Goal: Task Accomplishment & Management: Use online tool/utility

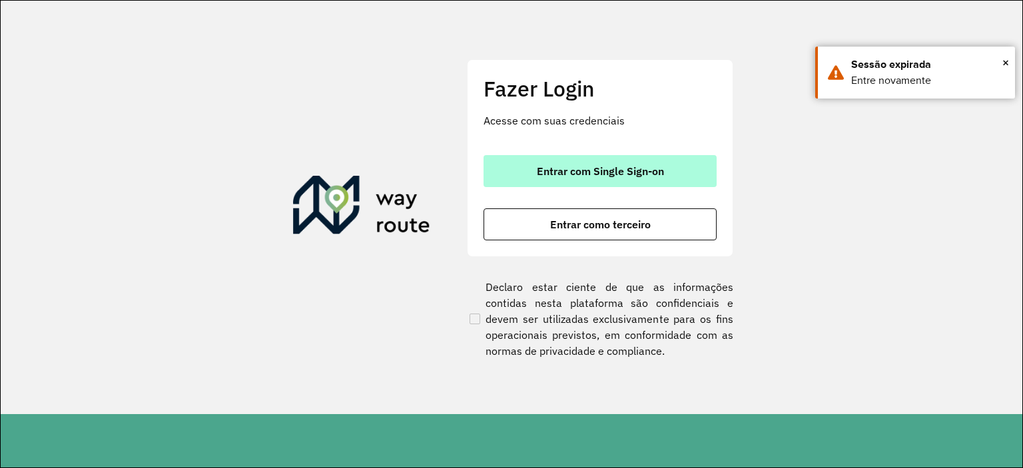
click at [560, 185] on div "Entrar com Single Sign-on Entrar como terceiro" at bounding box center [599, 197] width 233 height 85
click at [565, 175] on span "Entrar com Single Sign-on" at bounding box center [600, 171] width 127 height 11
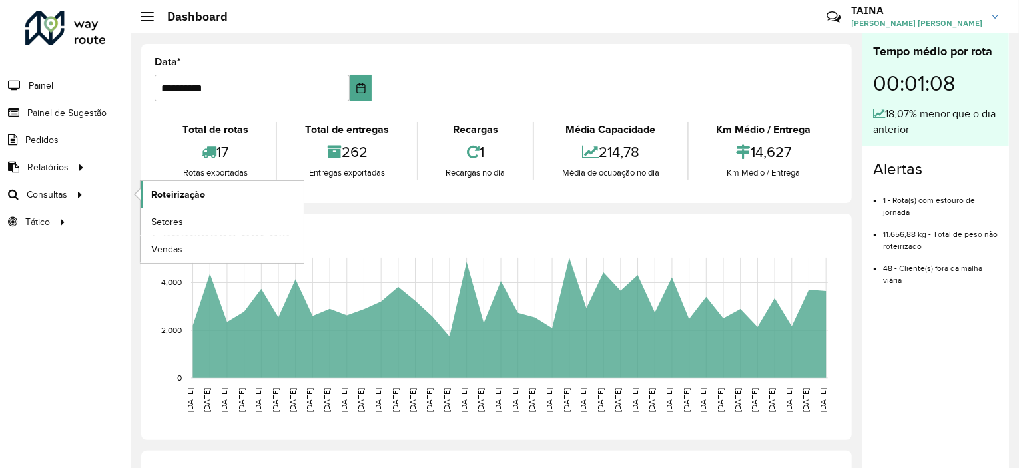
click at [165, 188] on span "Roteirização" at bounding box center [178, 195] width 54 height 14
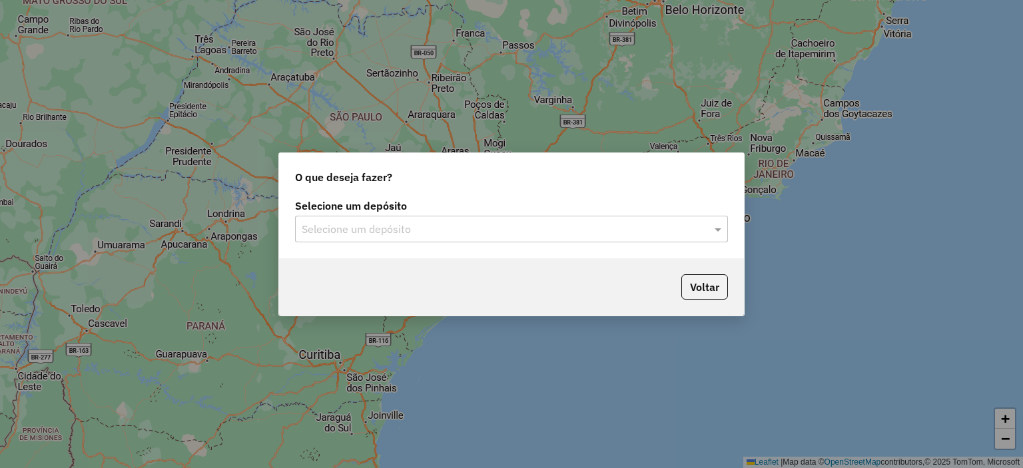
click at [354, 223] on input "text" at bounding box center [498, 230] width 393 height 16
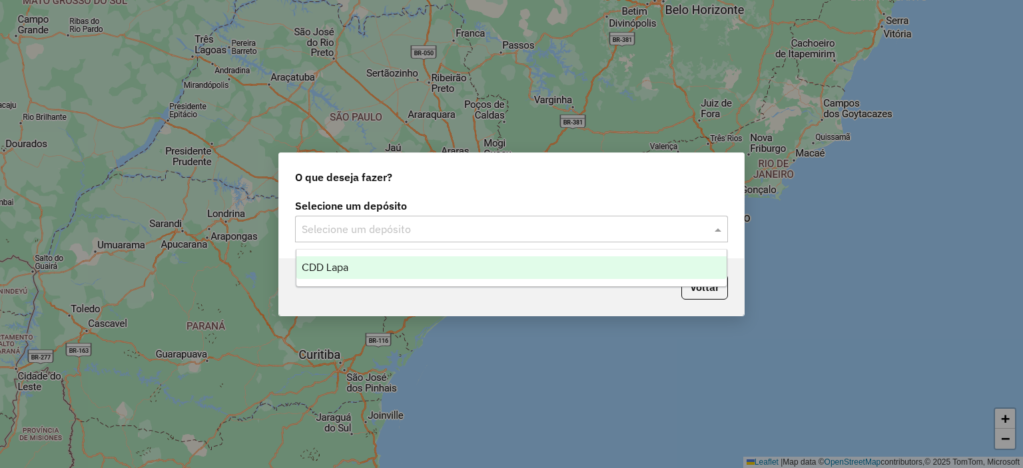
click at [362, 268] on div "CDD Lapa" at bounding box center [511, 267] width 431 height 23
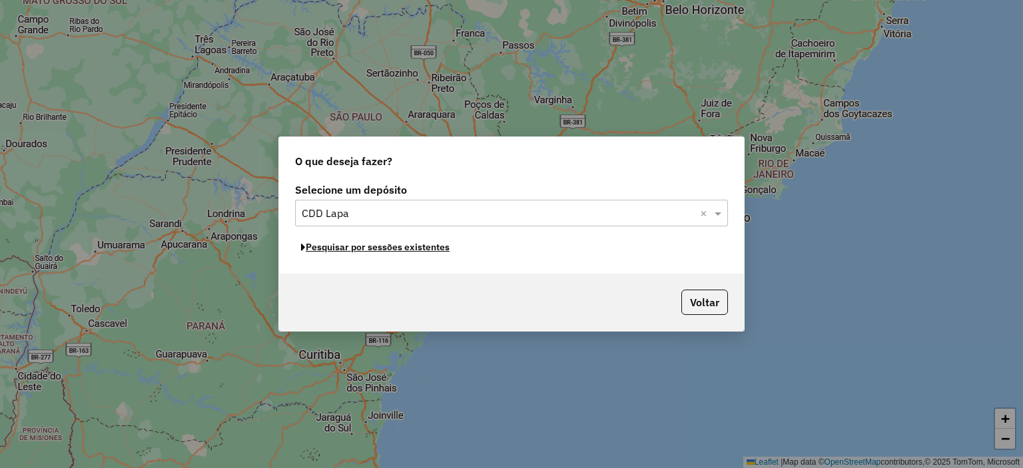
click at [429, 246] on button "Pesquisar por sessões existentes" at bounding box center [375, 247] width 160 height 21
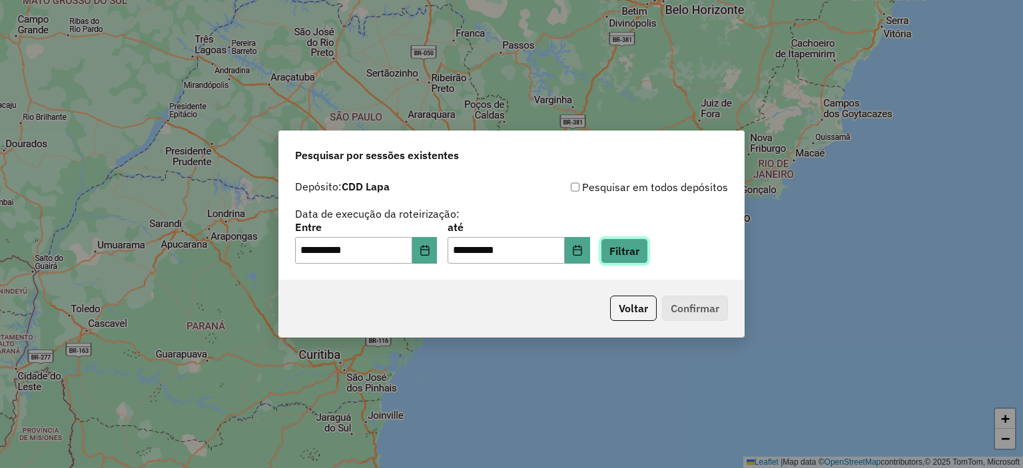
click at [648, 250] on button "Filtrar" at bounding box center [624, 250] width 47 height 25
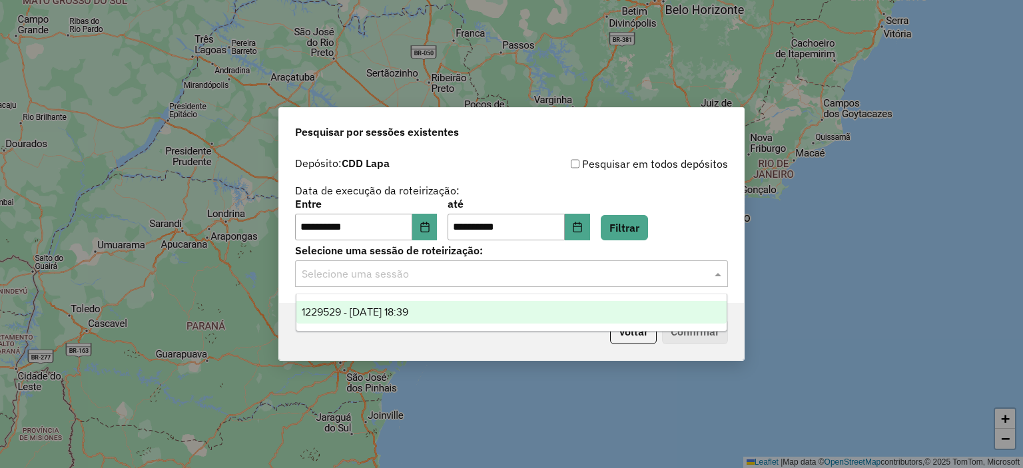
click at [473, 271] on input "text" at bounding box center [498, 274] width 393 height 16
click at [461, 318] on div "1229529 - 14/08/2025 18:39" at bounding box center [511, 312] width 431 height 23
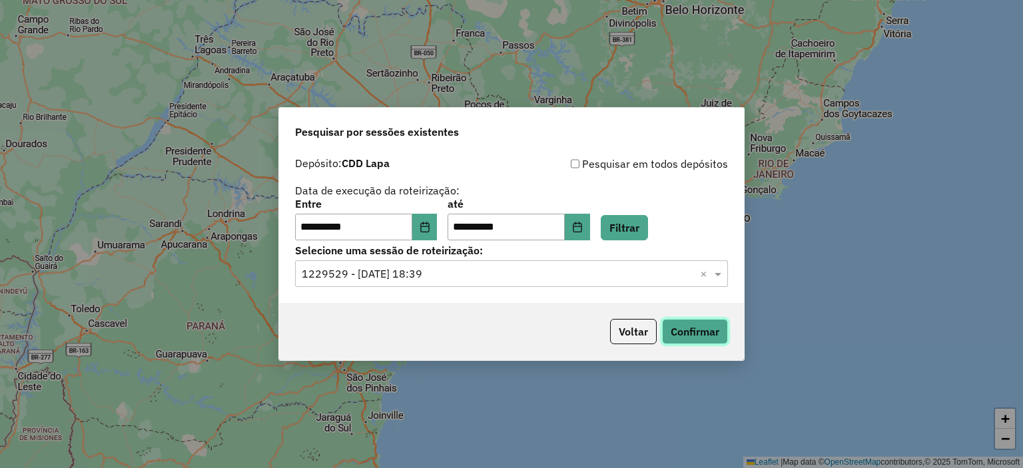
click at [710, 333] on button "Confirmar" at bounding box center [695, 331] width 66 height 25
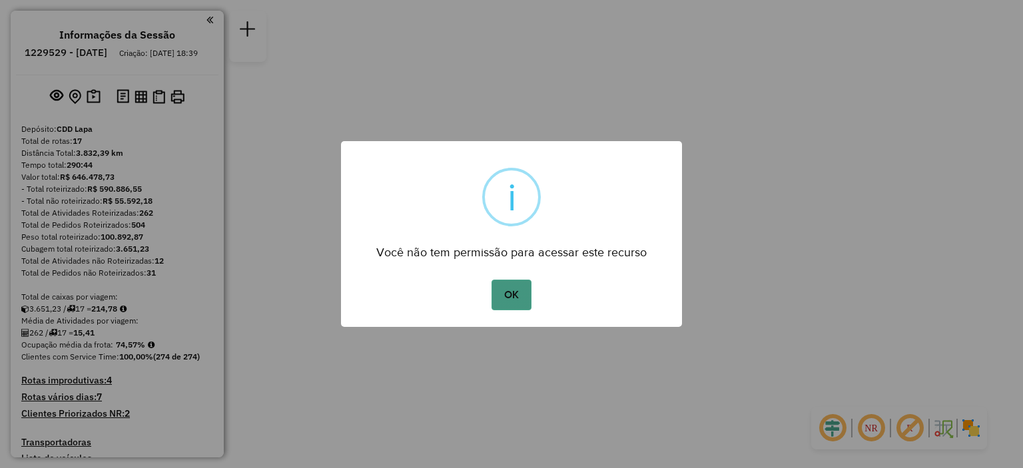
click at [509, 284] on button "OK" at bounding box center [510, 295] width 39 height 31
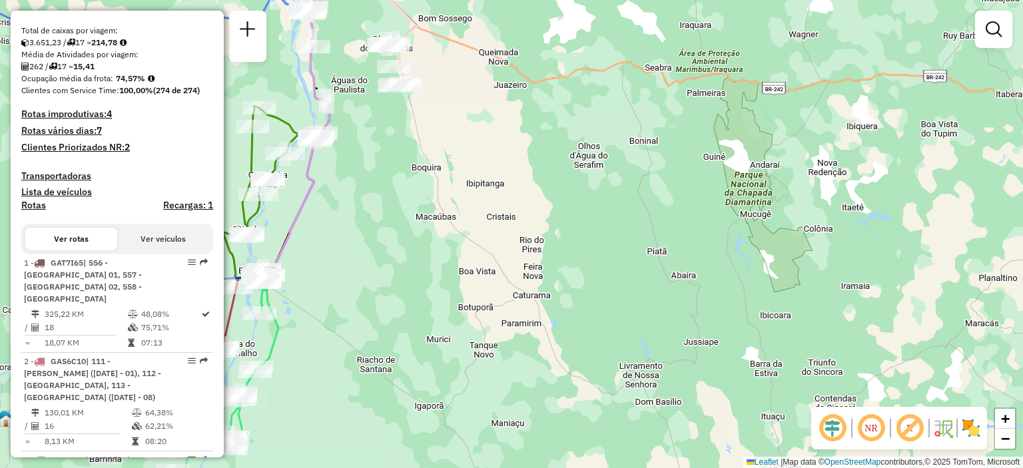
scroll to position [333, 0]
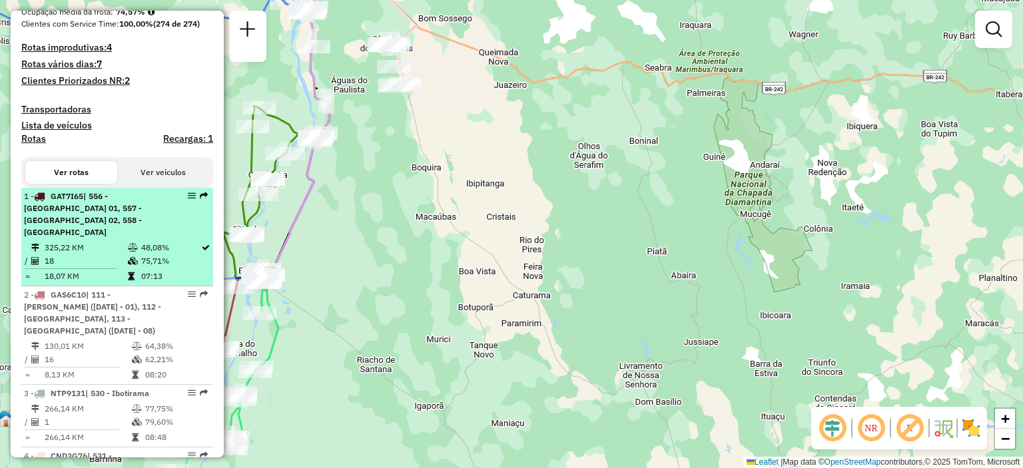
click at [135, 215] on span "| 556 - [GEOGRAPHIC_DATA] 01, 557 - [GEOGRAPHIC_DATA] 02, 558 - [GEOGRAPHIC_DAT…" at bounding box center [83, 214] width 118 height 46
select select "**********"
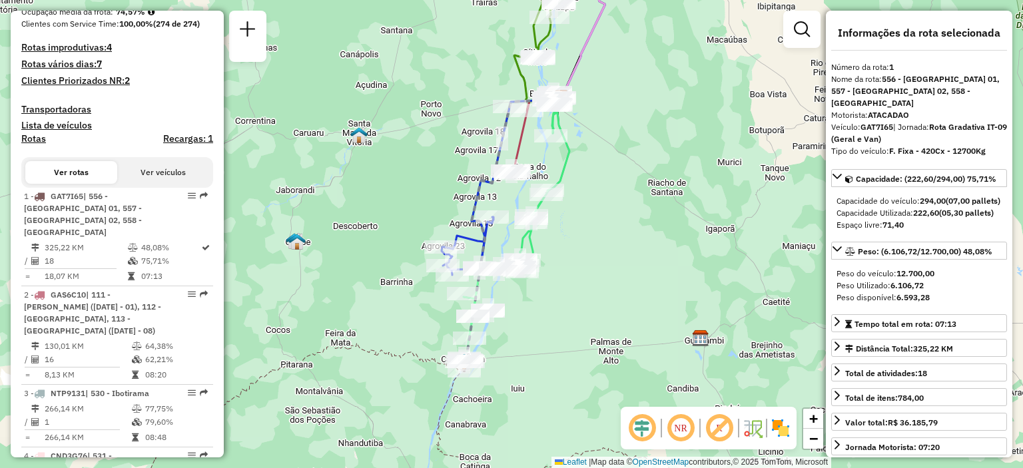
click at [684, 426] on em at bounding box center [680, 428] width 32 height 32
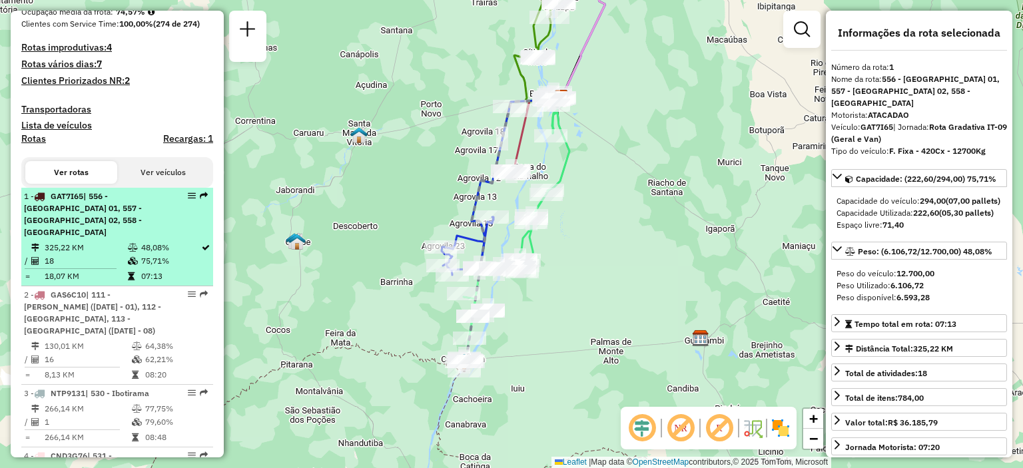
click at [188, 200] on em at bounding box center [192, 196] width 8 height 8
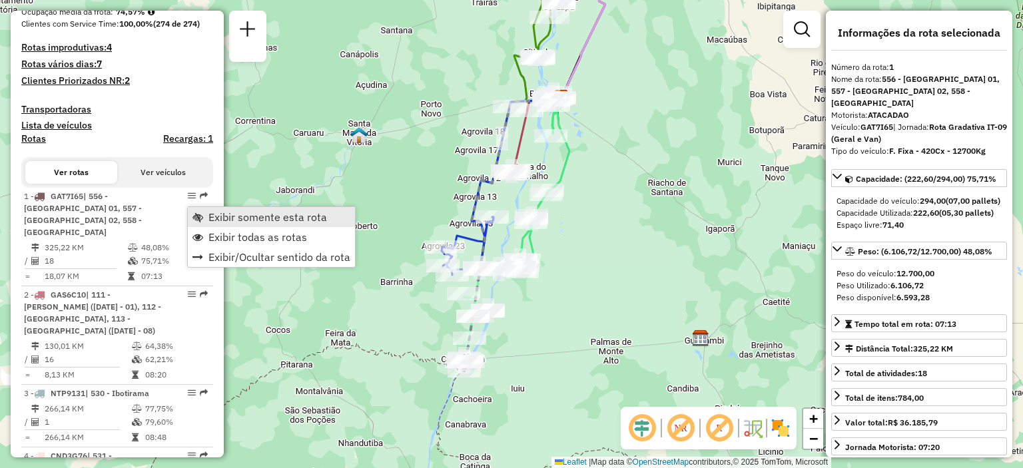
click at [210, 213] on span "Exibir somente esta rota" at bounding box center [267, 217] width 119 height 11
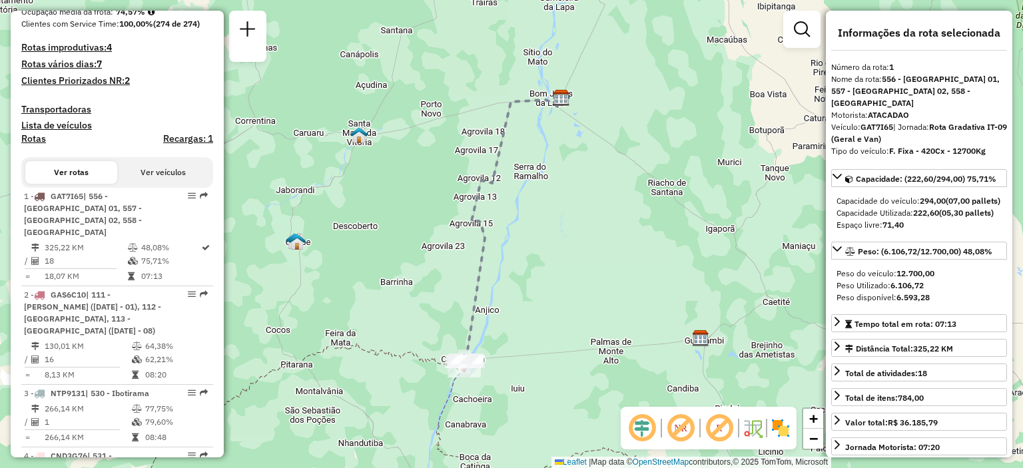
click at [439, 316] on div "Janela de atendimento Grade de atendimento Capacidade Transportadoras Veículos …" at bounding box center [511, 234] width 1023 height 468
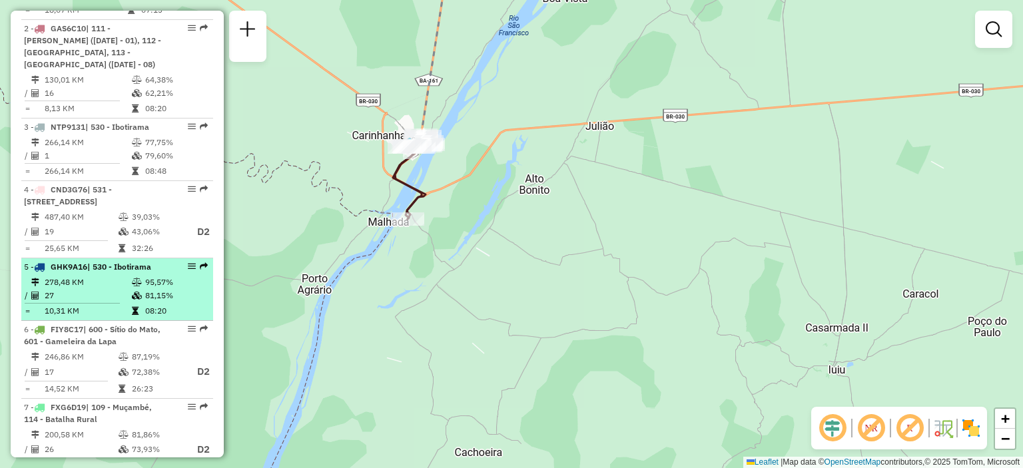
scroll to position [732, 0]
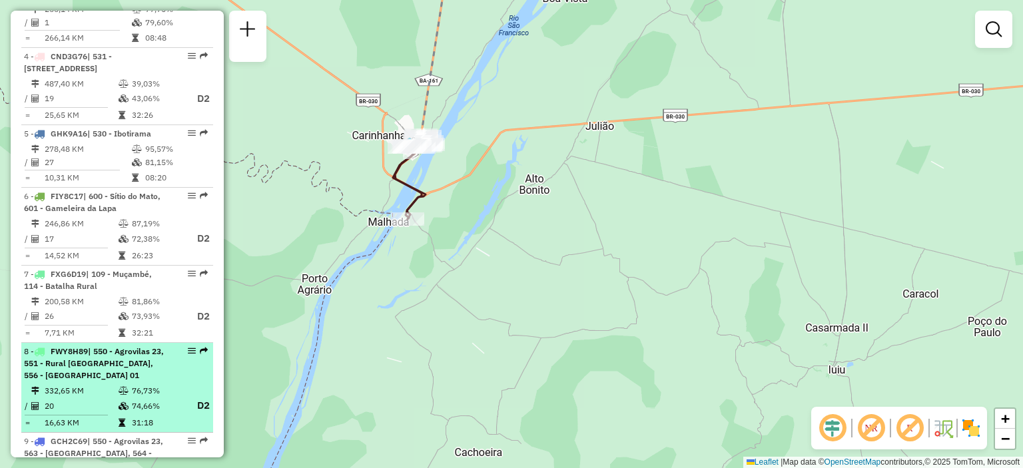
click at [92, 363] on span "| 550 - Agrovilas 23, 551 - Rural [GEOGRAPHIC_DATA], 556 - [GEOGRAPHIC_DATA] 01" at bounding box center [94, 363] width 140 height 34
select select "**********"
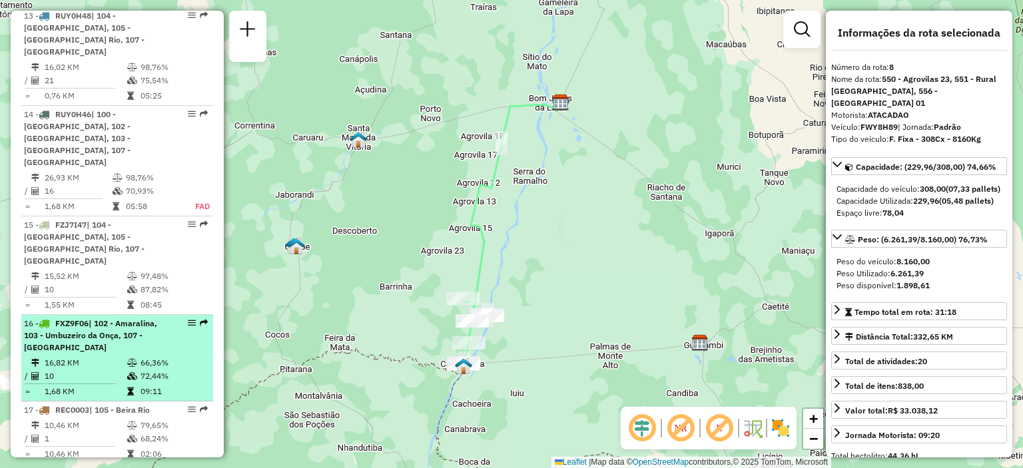
scroll to position [1531, 0]
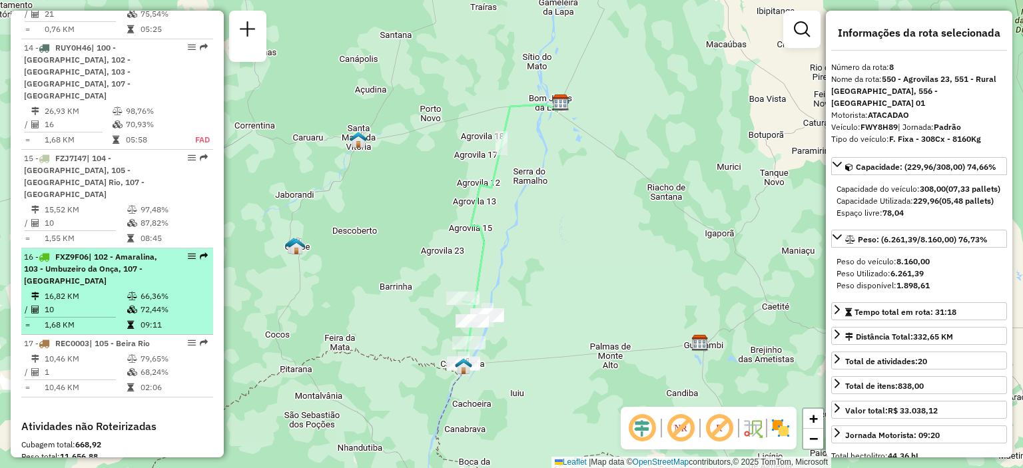
click at [117, 251] on div "16 - FXZ9F06 | 102 - Amaralina, 103 - Umbuzeiro da Onça, 107 - Bom Jesus da Lapa" at bounding box center [94, 269] width 141 height 36
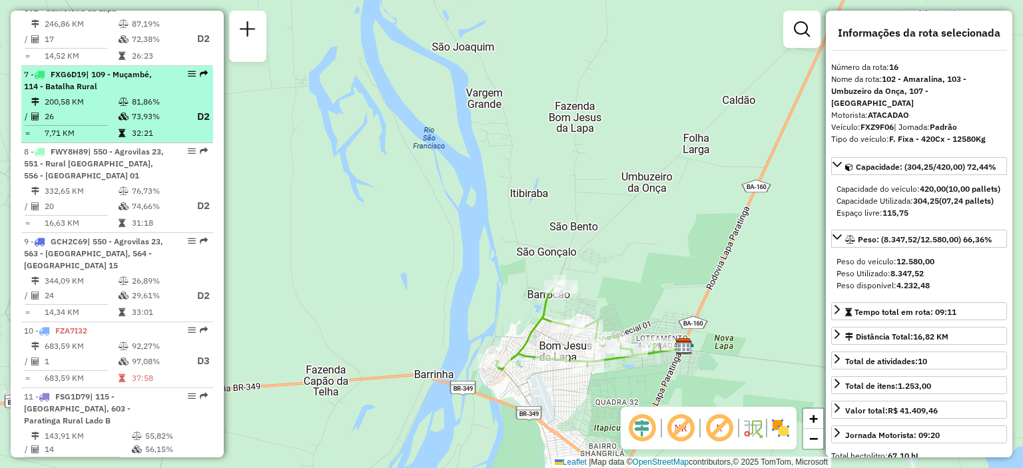
scroll to position [866, 0]
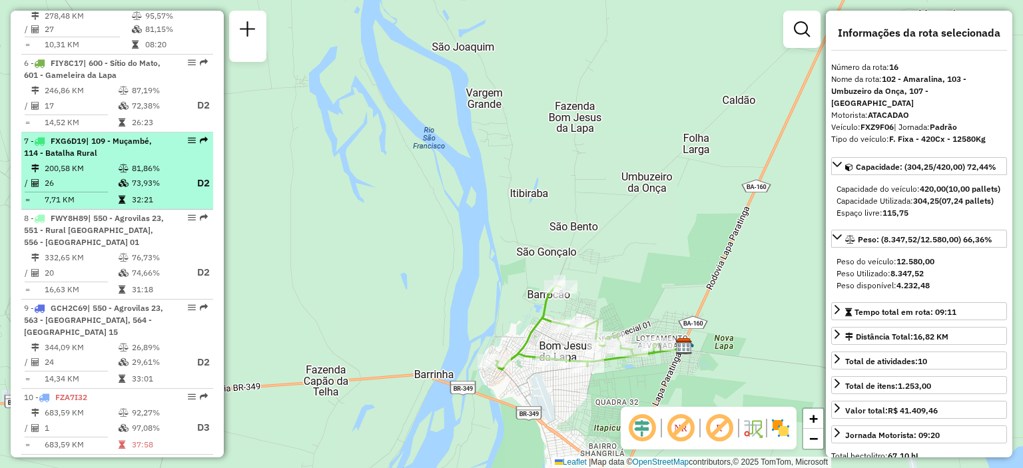
click at [97, 156] on div "7 - FXG6D19 | 109 - Muçambé, 114 - Batalha Rural" at bounding box center [94, 147] width 141 height 24
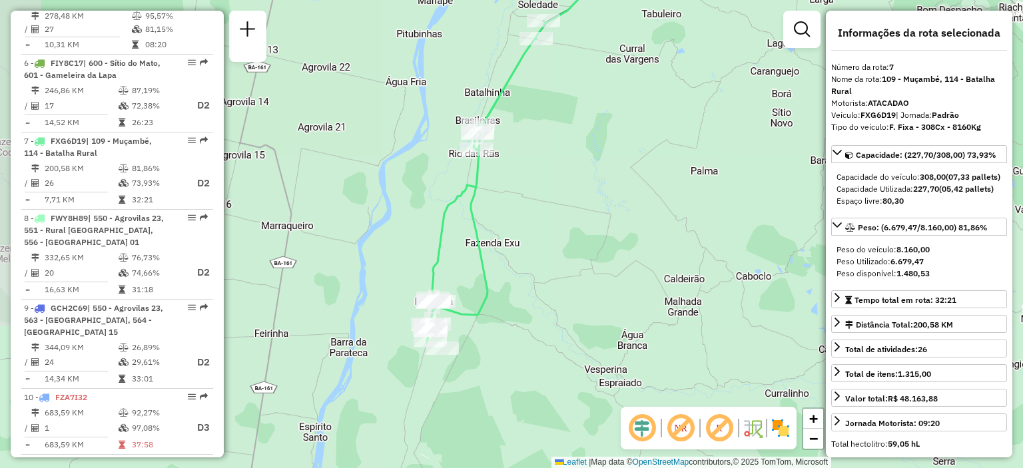
drag, startPoint x: 517, startPoint y: 332, endPoint x: 587, endPoint y: 202, distance: 147.5
click at [587, 202] on div "Janela de atendimento Grade de atendimento Capacidade Transportadoras Veículos …" at bounding box center [511, 234] width 1023 height 468
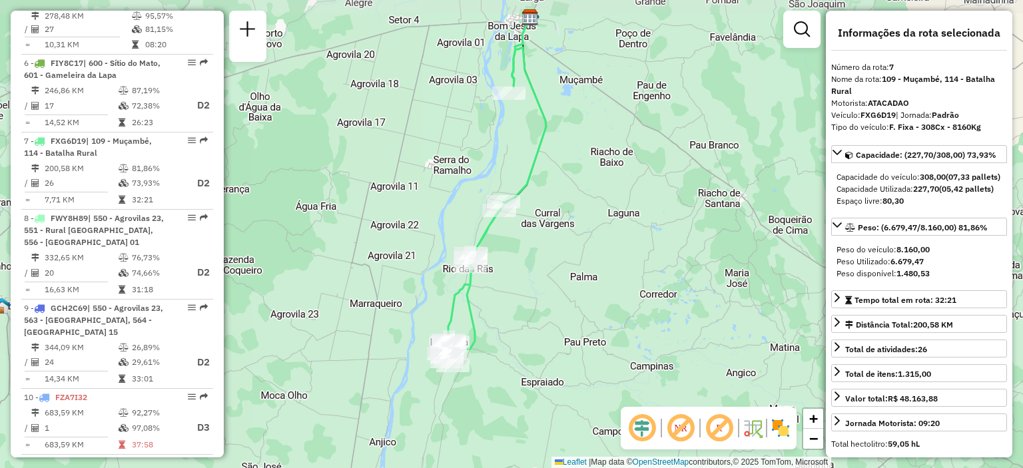
drag, startPoint x: 561, startPoint y: 188, endPoint x: 528, endPoint y: 242, distance: 62.5
click at [528, 242] on div "Janela de atendimento Grade de atendimento Capacidade Transportadoras Veículos …" at bounding box center [511, 234] width 1023 height 468
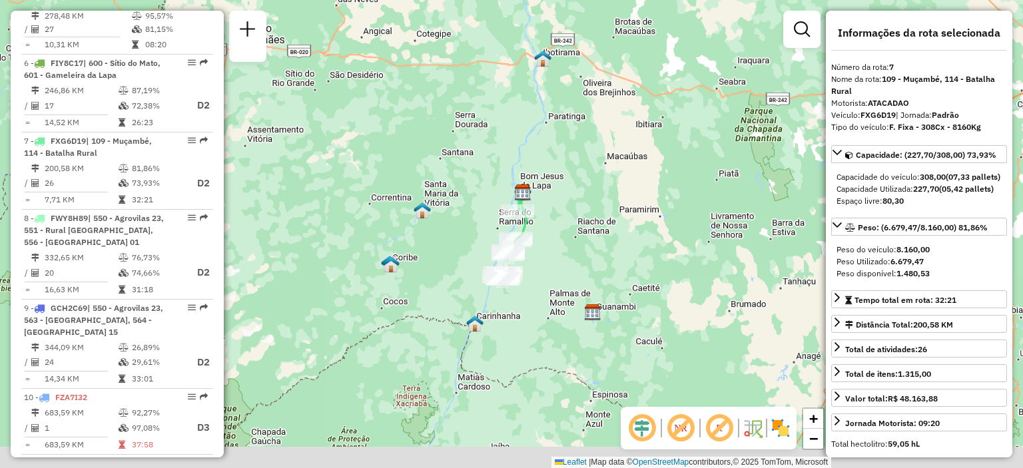
drag, startPoint x: 551, startPoint y: 404, endPoint x: 544, endPoint y: 293, distance: 111.4
click at [544, 293] on div "Janela de atendimento Grade de atendimento Capacidade Transportadoras Veículos …" at bounding box center [511, 234] width 1023 height 468
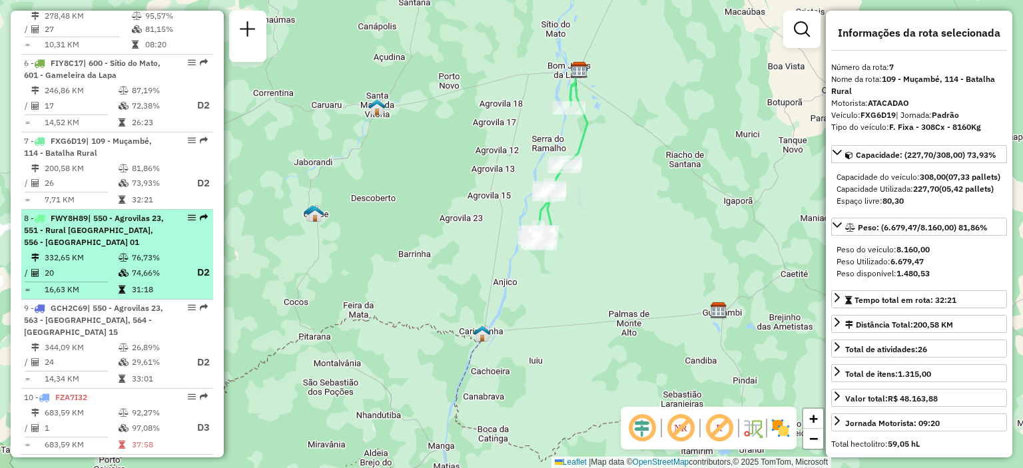
click at [105, 242] on div "8 - FWY8H89 | 550 - Agrovilas 23, 551 - Rural [GEOGRAPHIC_DATA], 556 - [GEOGRAP…" at bounding box center [94, 230] width 141 height 36
